Goal: Check status: Check status

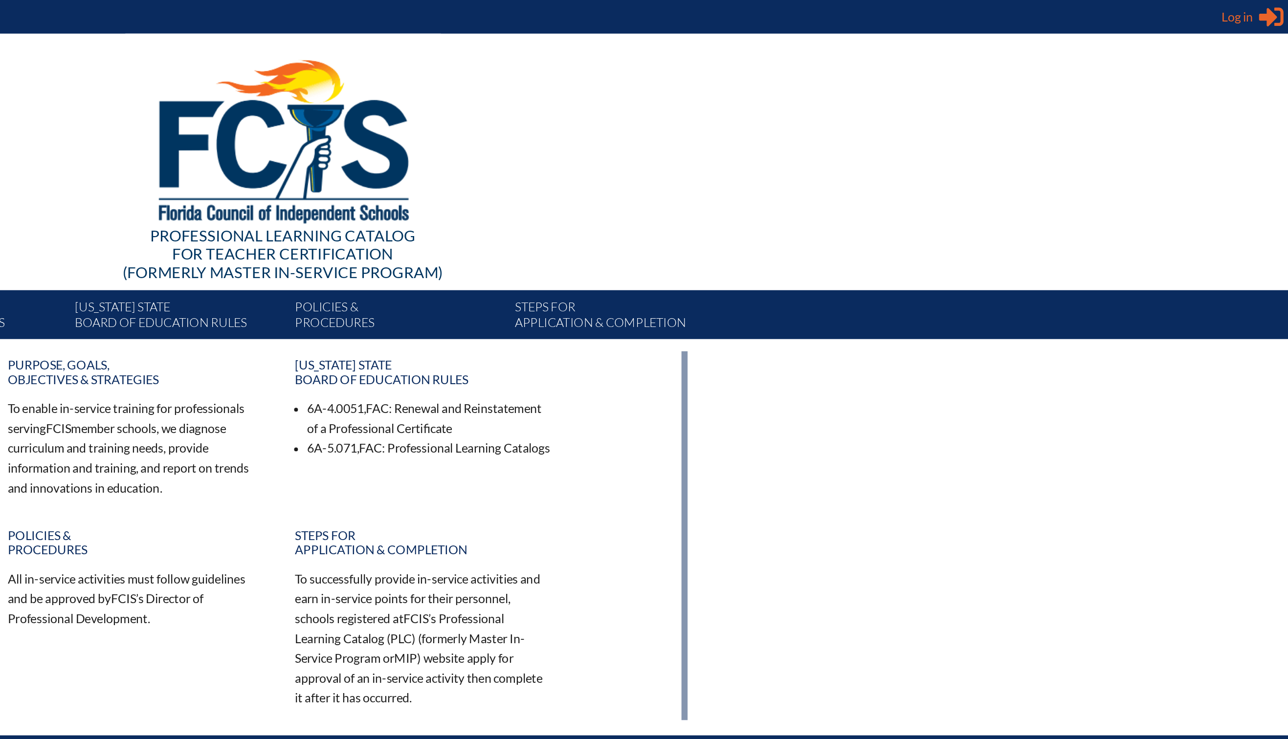
type input "Caitfarnsworth@gmail.com"
click at [1267, 12] on div "Log in Close Sign in or register" at bounding box center [1265, 11] width 40 height 16
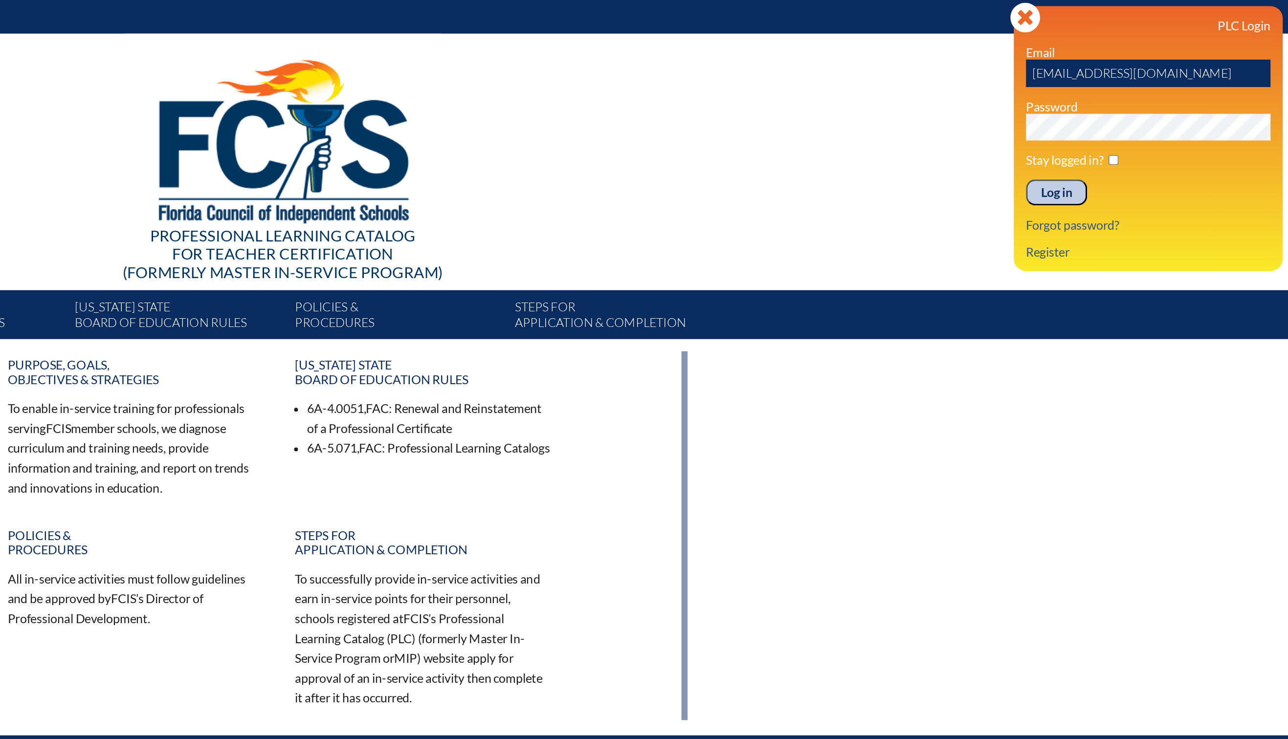
click at [1137, 126] on input "Log in" at bounding box center [1139, 123] width 39 height 17
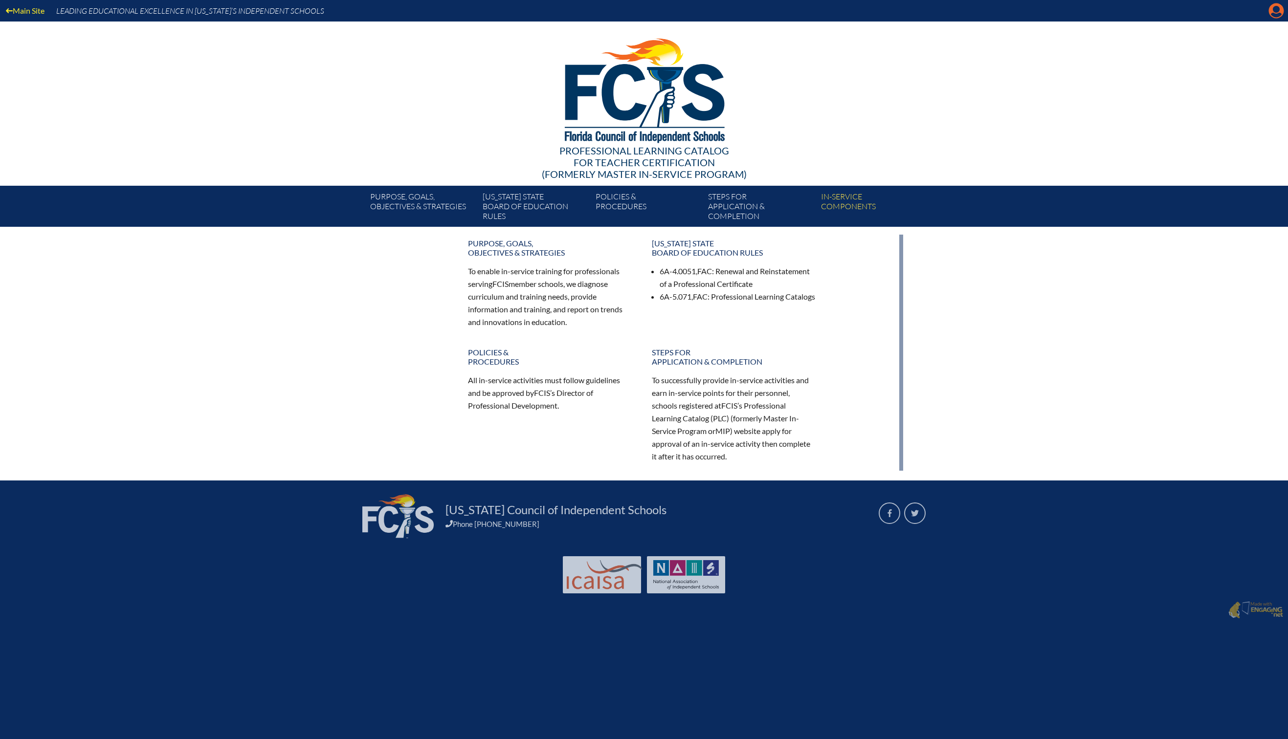
click at [1276, 15] on icon "Manage account" at bounding box center [1276, 11] width 16 height 16
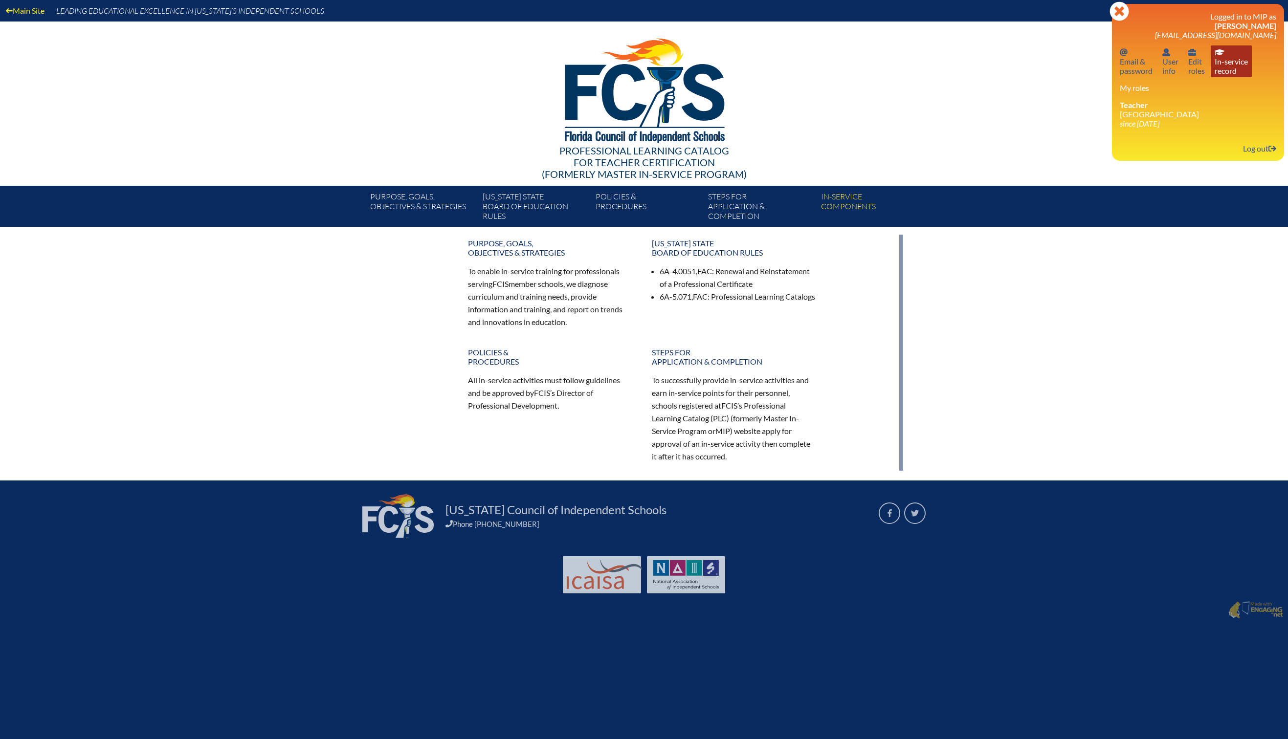
click at [1214, 69] on link "In-service record In-service record" at bounding box center [1231, 61] width 41 height 32
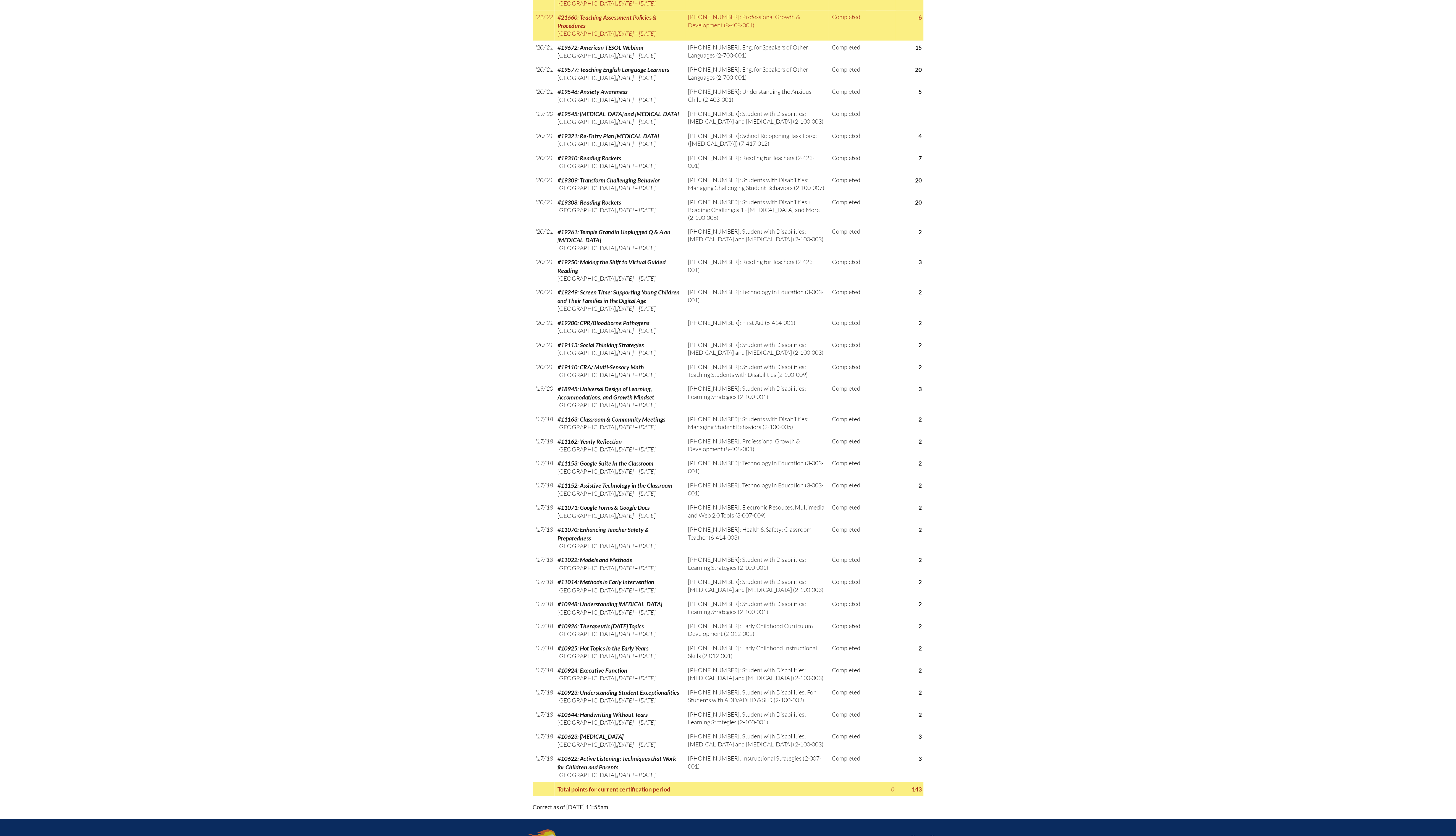
scroll to position [830, 0]
